Goal: Task Accomplishment & Management: Manage account settings

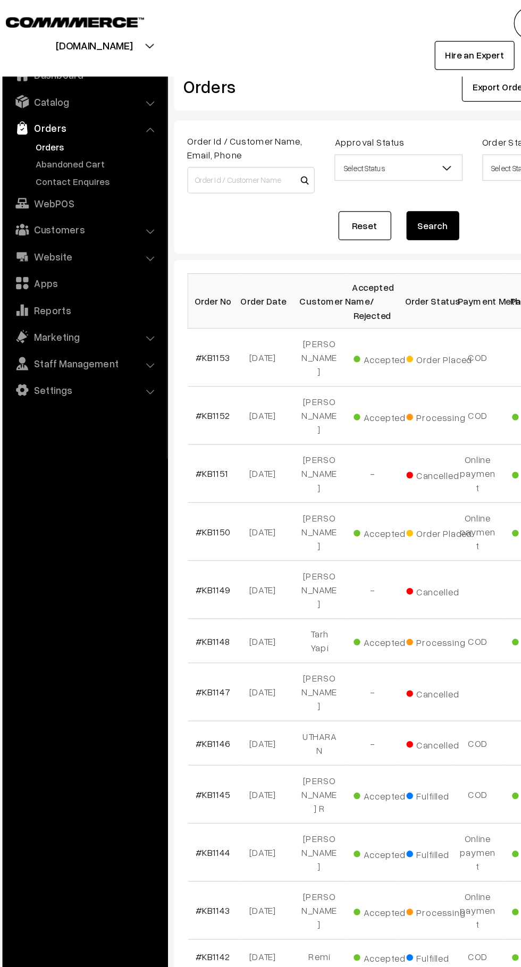
click at [103, 140] on link "Contact Enquires" at bounding box center [87, 145] width 105 height 11
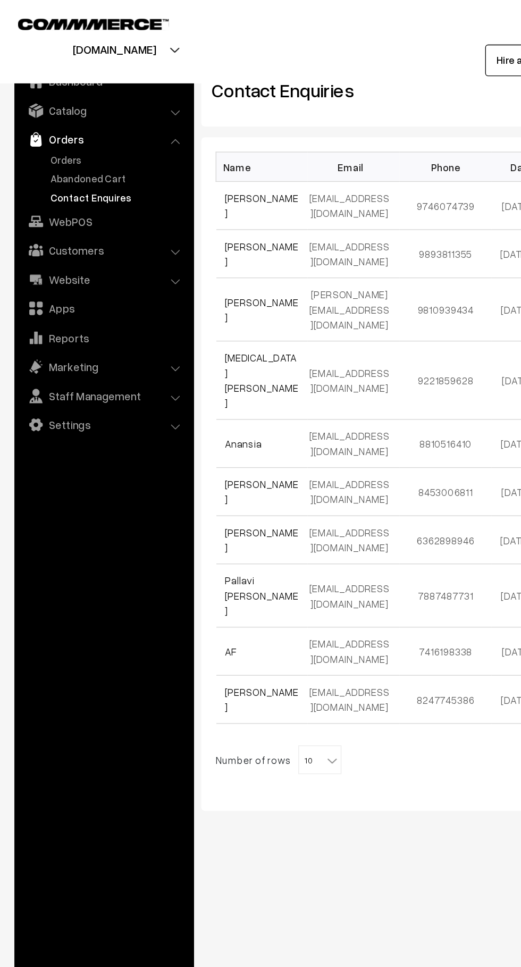
click at [91, 130] on link "Abandoned Cart" at bounding box center [87, 131] width 105 height 11
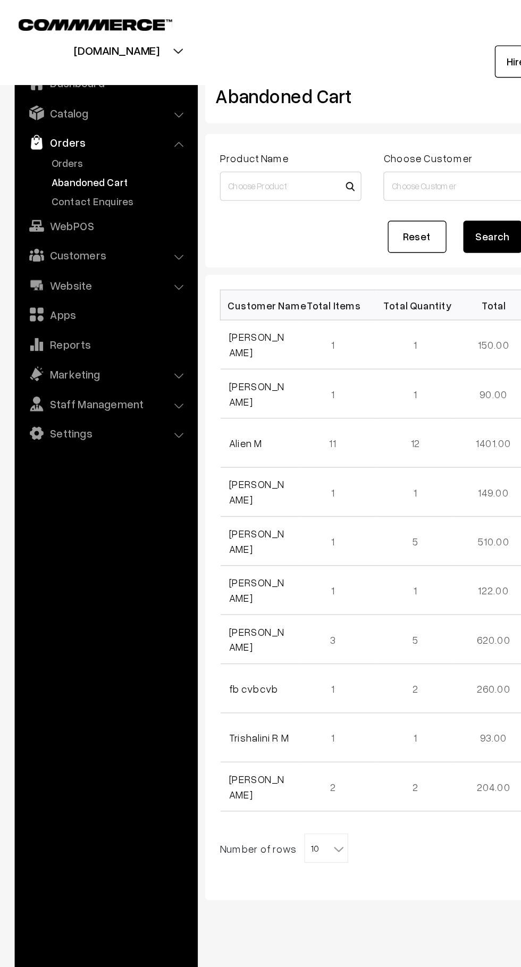
click at [69, 116] on link "Orders" at bounding box center [87, 118] width 105 height 11
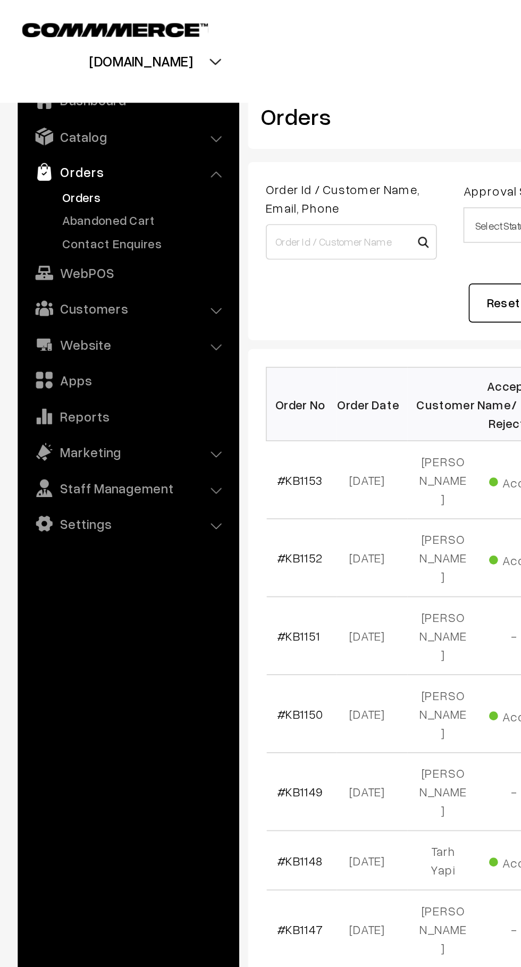
click at [95, 135] on link "Abandoned Cart" at bounding box center [87, 131] width 105 height 11
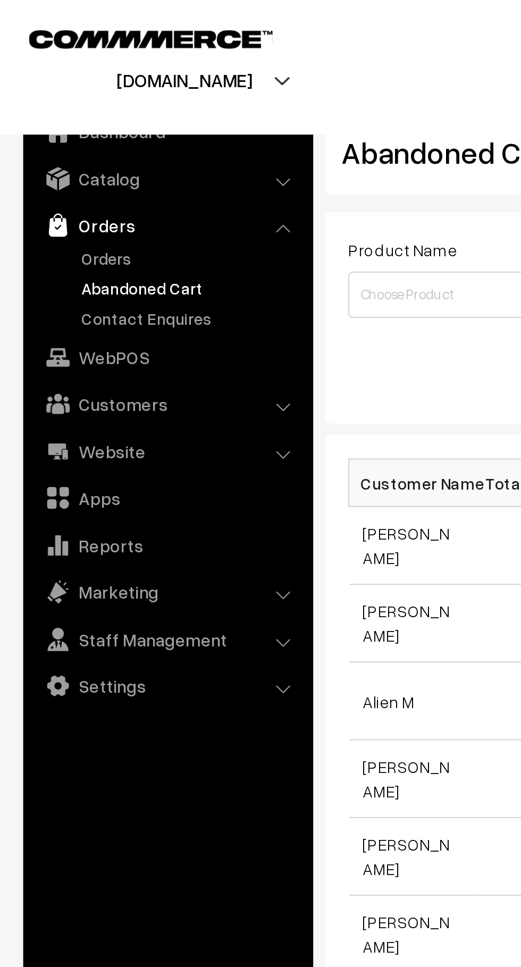
click at [39, 115] on link "Orders" at bounding box center [87, 118] width 105 height 11
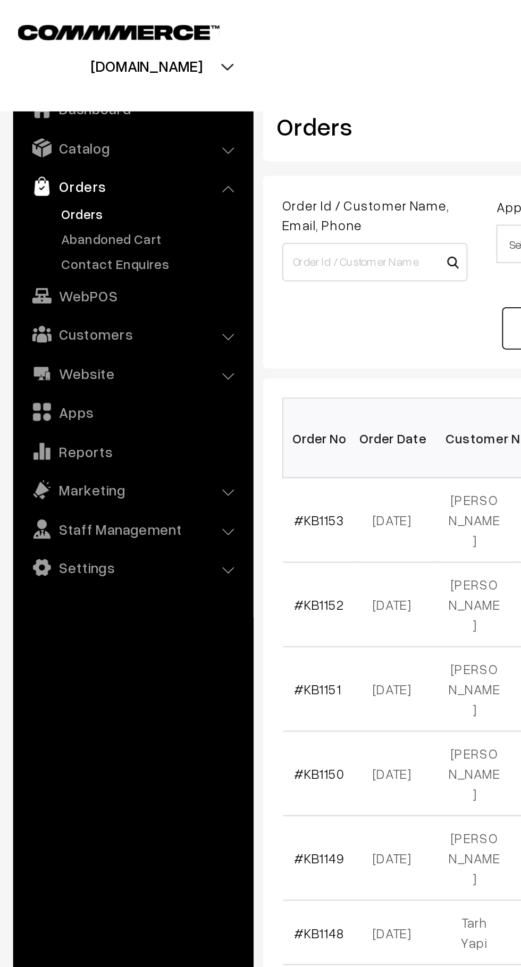
click at [93, 133] on link "Abandoned Cart" at bounding box center [87, 131] width 105 height 11
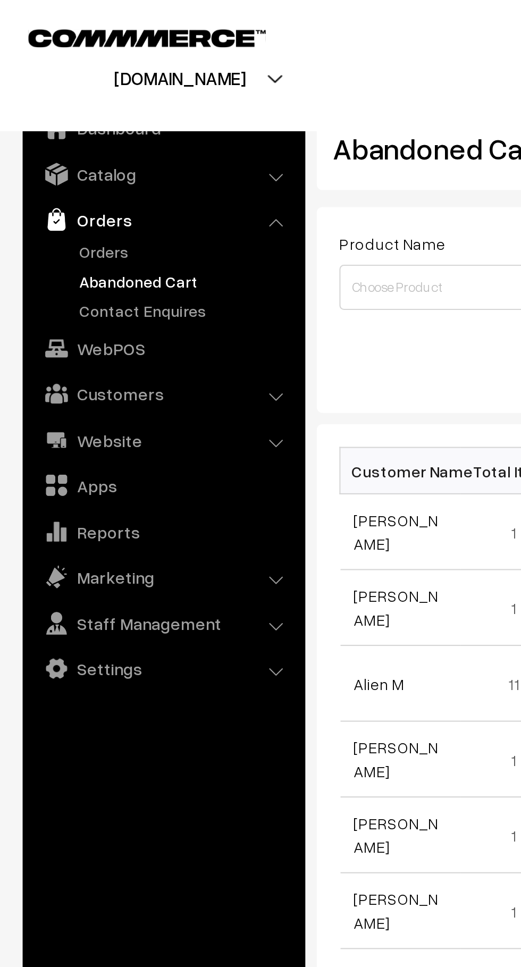
click at [54, 118] on link "Orders" at bounding box center [87, 118] width 105 height 11
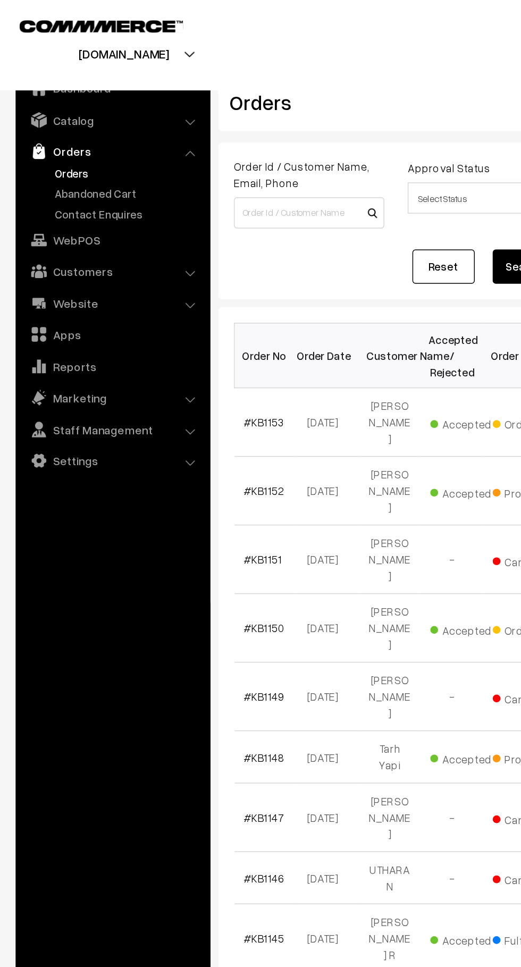
click at [58, 132] on link "Abandoned Cart" at bounding box center [87, 131] width 105 height 11
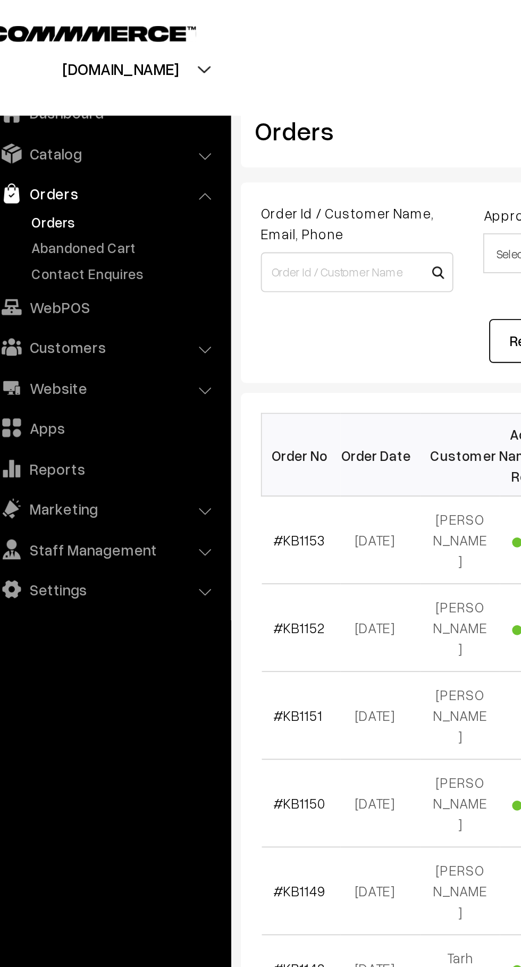
click at [86, 128] on link "Abandoned Cart" at bounding box center [87, 131] width 105 height 11
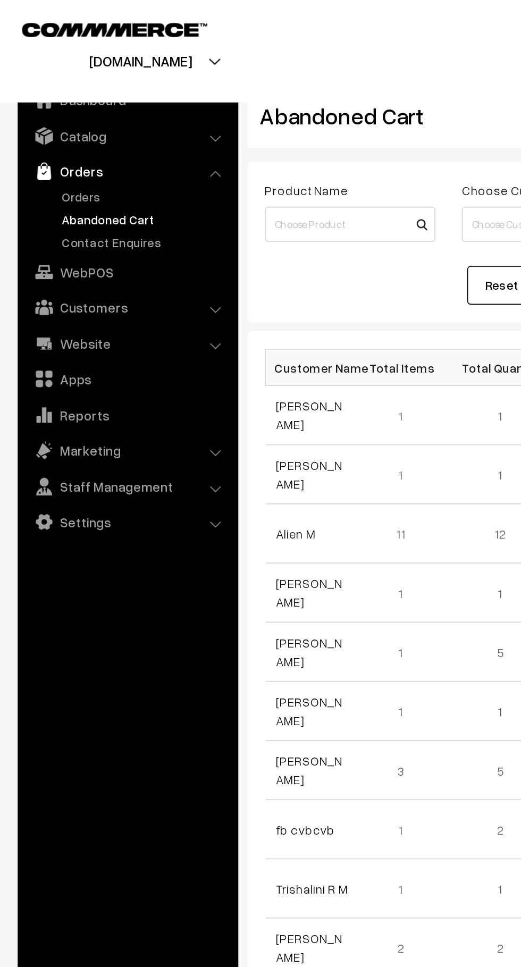
click at [92, 188] on link "Customers" at bounding box center [76, 184] width 126 height 19
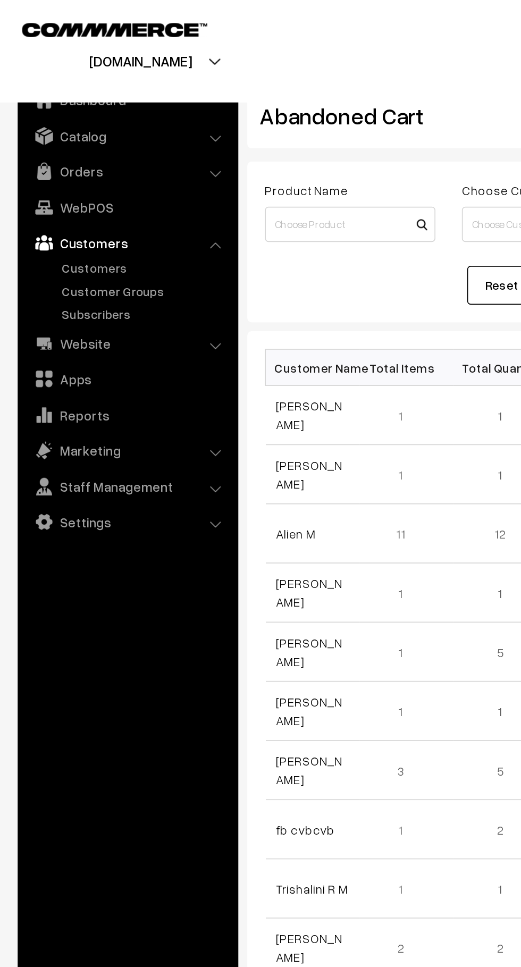
click at [69, 157] on link "Customers" at bounding box center [87, 161] width 105 height 11
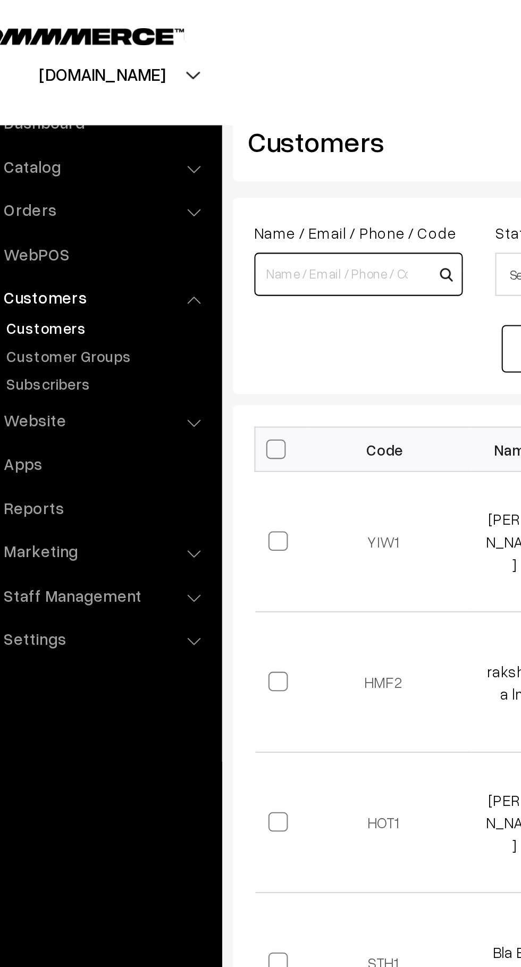
click at [198, 131] on input at bounding box center [210, 134] width 103 height 21
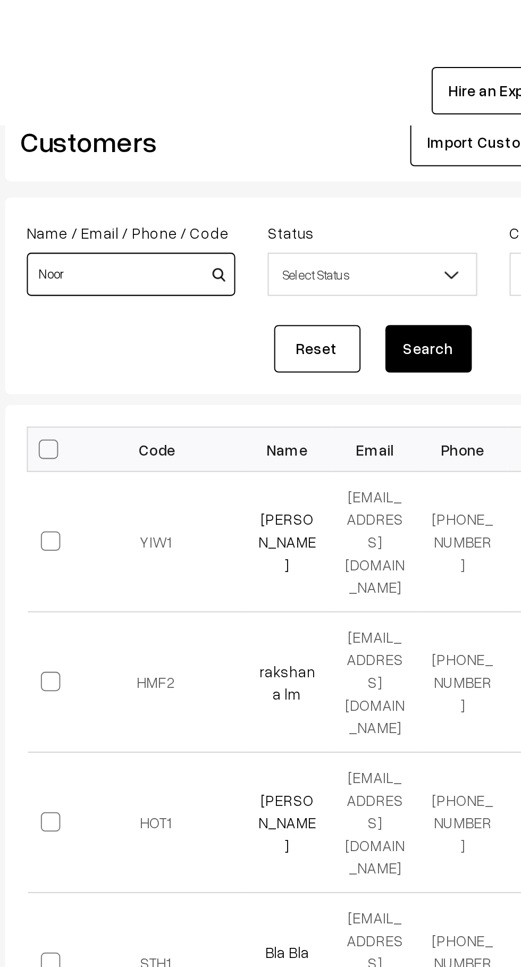
type input "Noor"
click at [362, 170] on button "Search" at bounding box center [357, 171] width 43 height 23
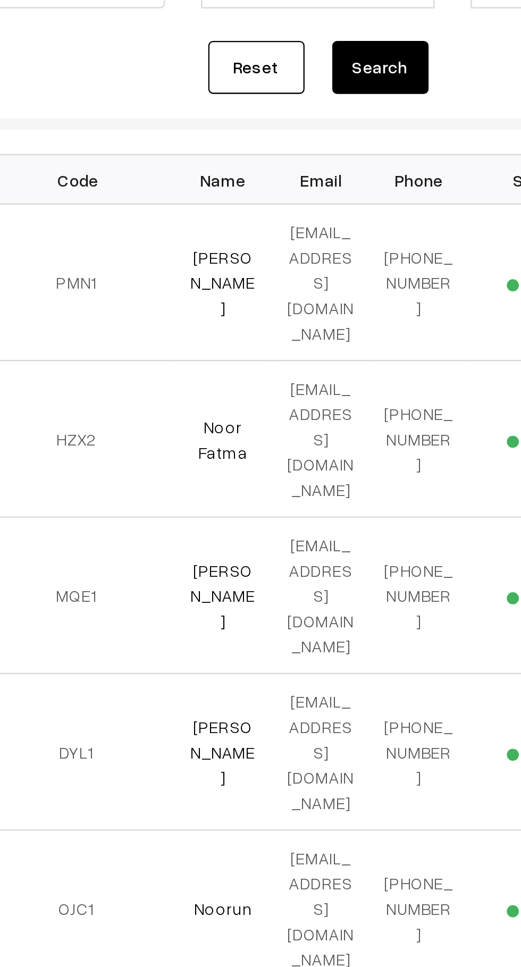
click at [294, 326] on link "Noor Fatma" at bounding box center [288, 336] width 22 height 20
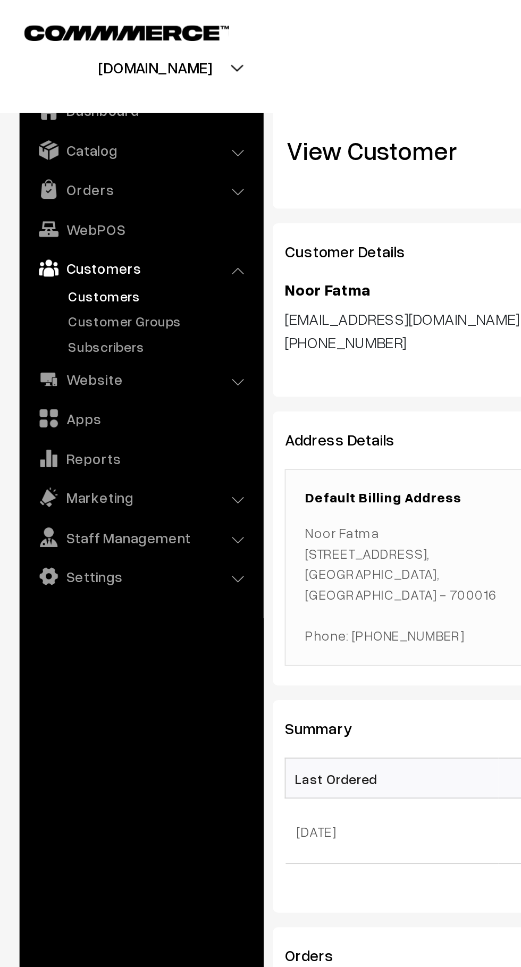
click at [102, 106] on link "Orders" at bounding box center [76, 103] width 126 height 19
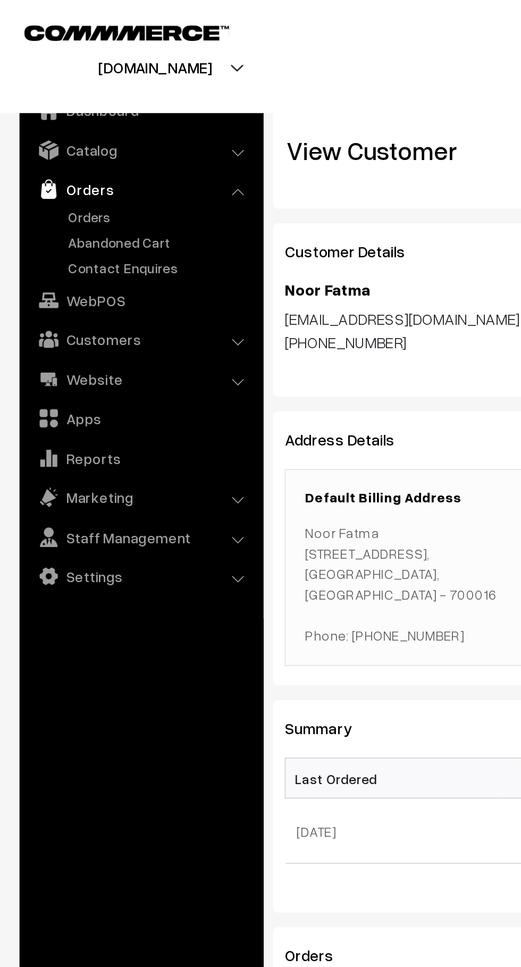
click at [81, 133] on link "Abandoned Cart" at bounding box center [87, 131] width 105 height 11
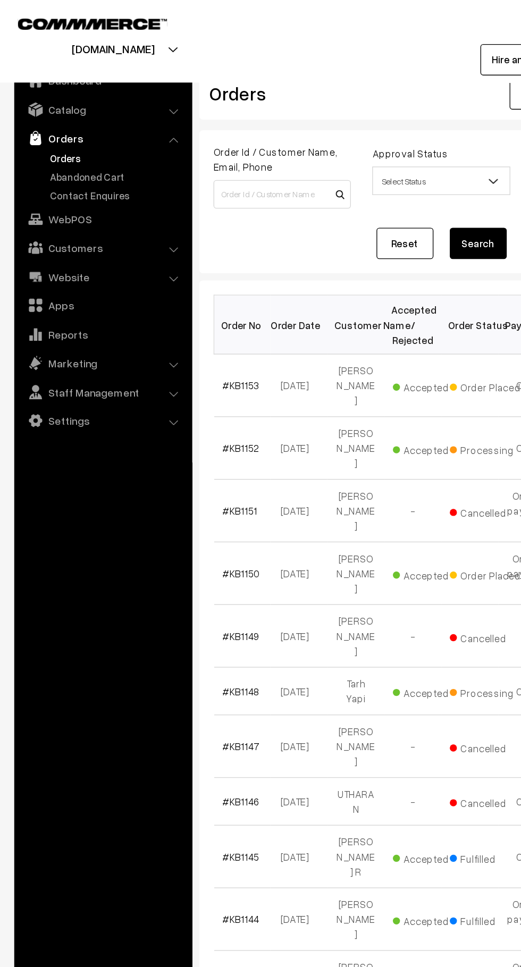
click at [96, 123] on link "Orders" at bounding box center [87, 118] width 105 height 11
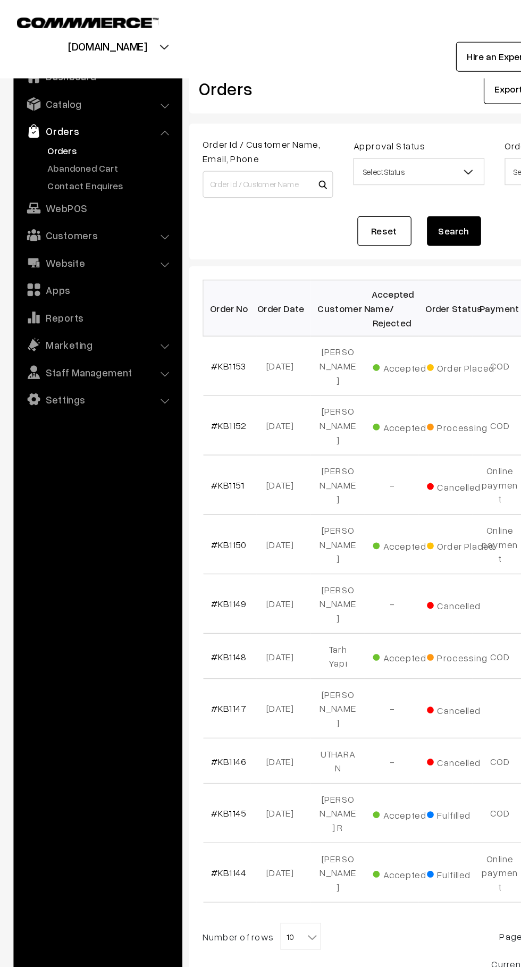
click at [90, 128] on link "Abandoned Cart" at bounding box center [87, 131] width 105 height 11
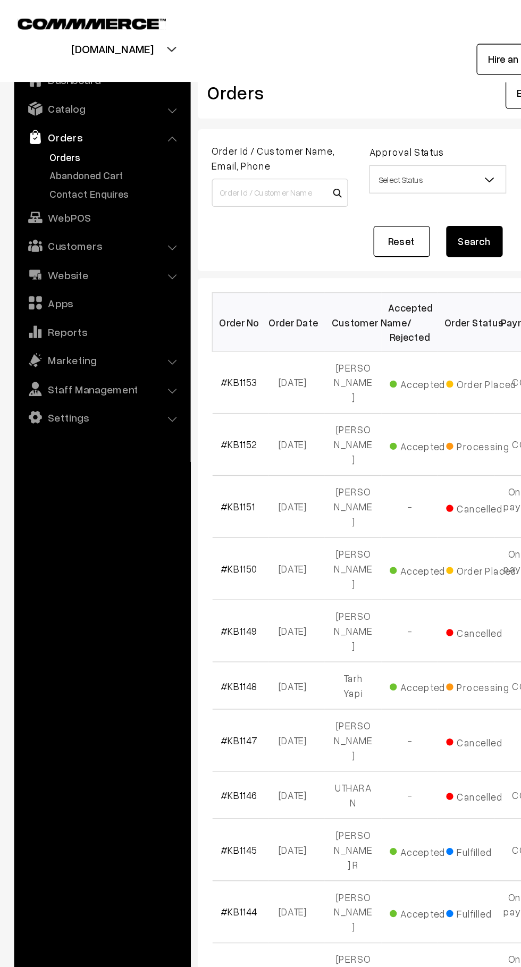
click at [89, 136] on link "Abandoned Cart" at bounding box center [87, 131] width 105 height 11
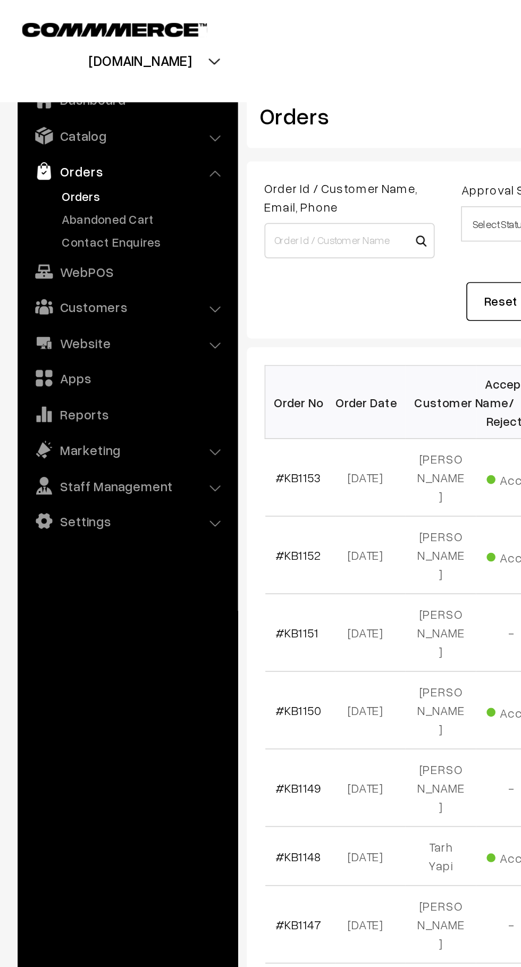
click at [88, 131] on link "Abandoned Cart" at bounding box center [87, 131] width 105 height 11
